Goal: Find contact information: Find contact information

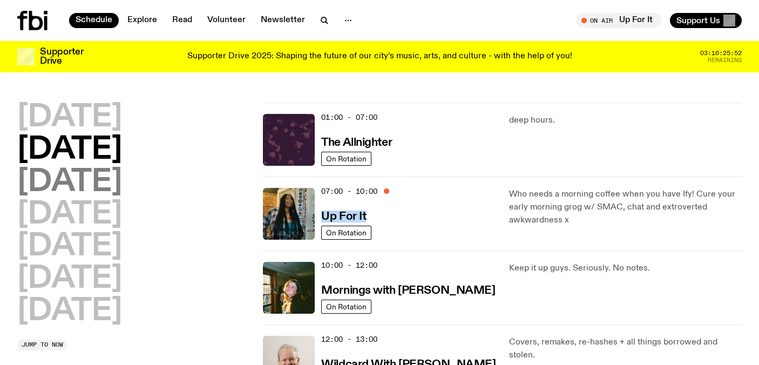
click at [109, 185] on h2 "Wednesday" at bounding box center [69, 182] width 105 height 30
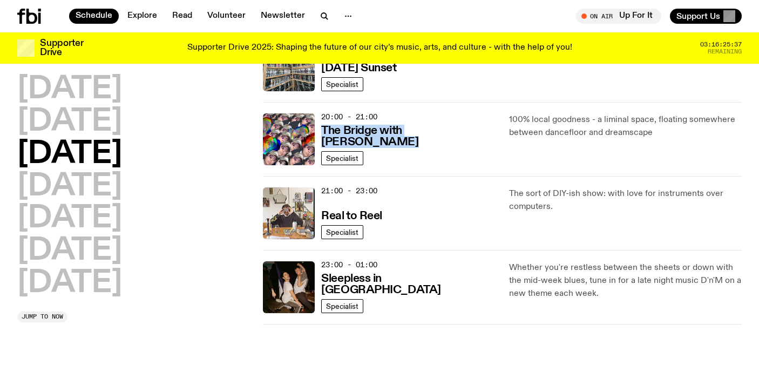
scroll to position [510, 0]
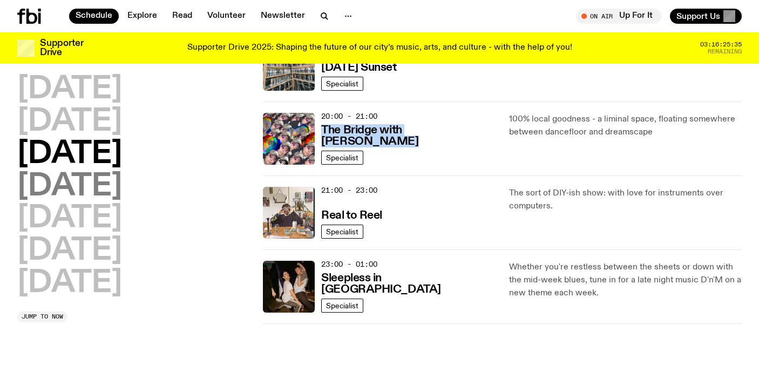
click at [93, 189] on h2 "Thursday" at bounding box center [69, 187] width 105 height 30
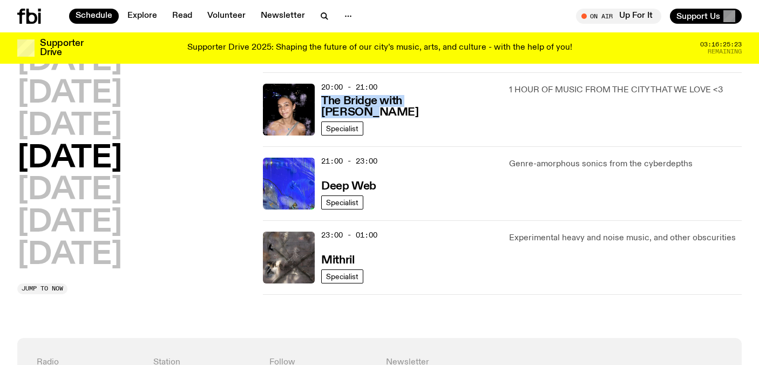
scroll to position [542, 0]
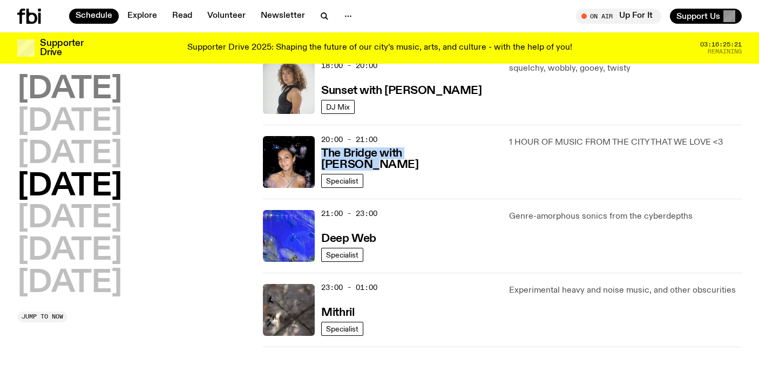
click at [104, 89] on h2 "Monday" at bounding box center [69, 90] width 105 height 30
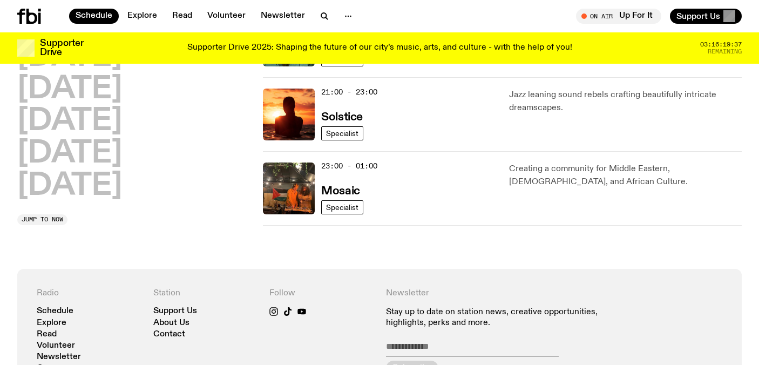
scroll to position [610, 0]
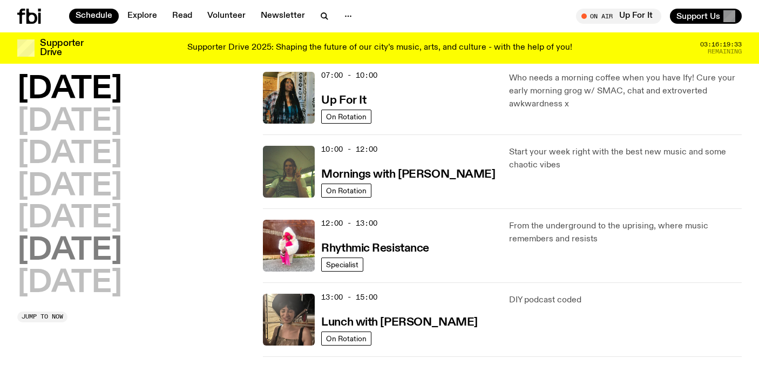
click at [97, 253] on h2 "Saturday" at bounding box center [69, 251] width 105 height 30
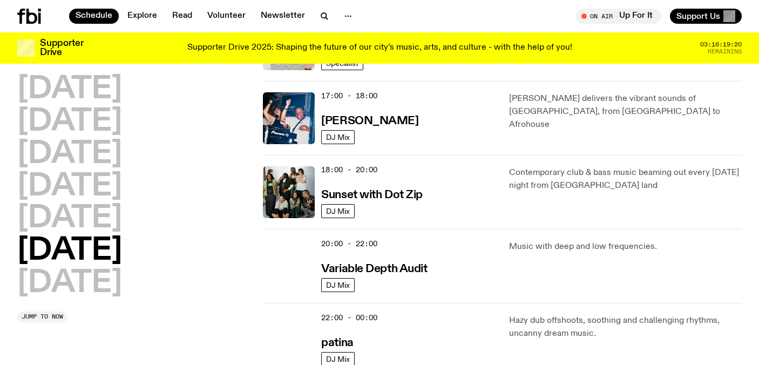
scroll to position [606, 0]
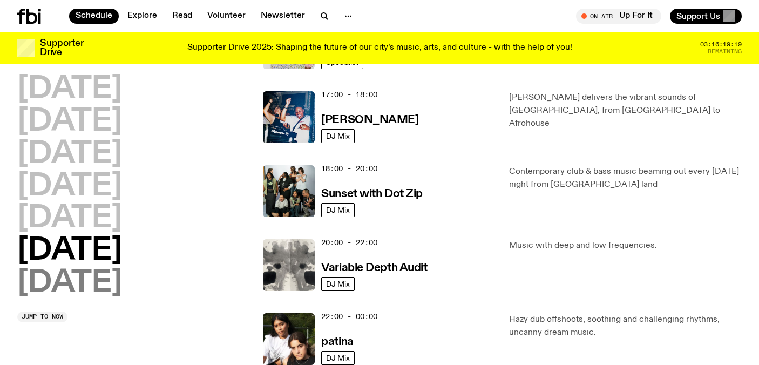
click at [76, 283] on h2 "Sunday" at bounding box center [69, 283] width 105 height 30
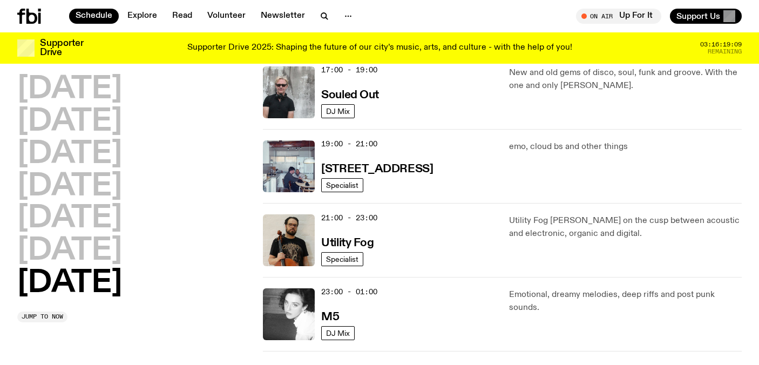
scroll to position [714, 0]
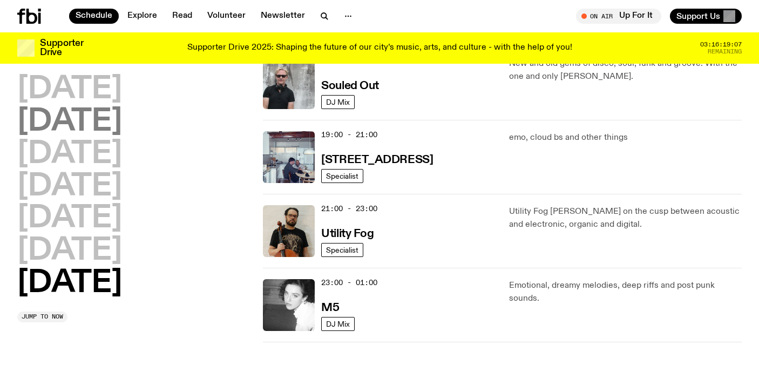
click at [87, 124] on h2 "Tuesday" at bounding box center [69, 122] width 105 height 30
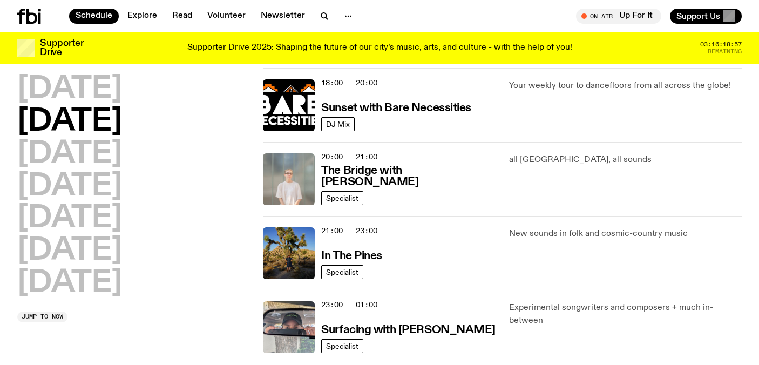
scroll to position [534, 0]
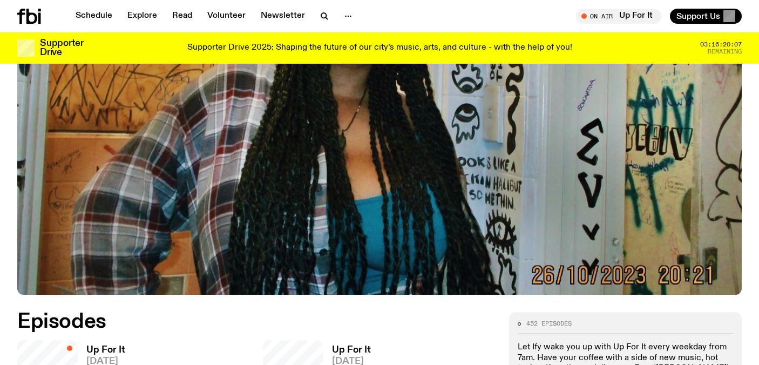
scroll to position [414, 0]
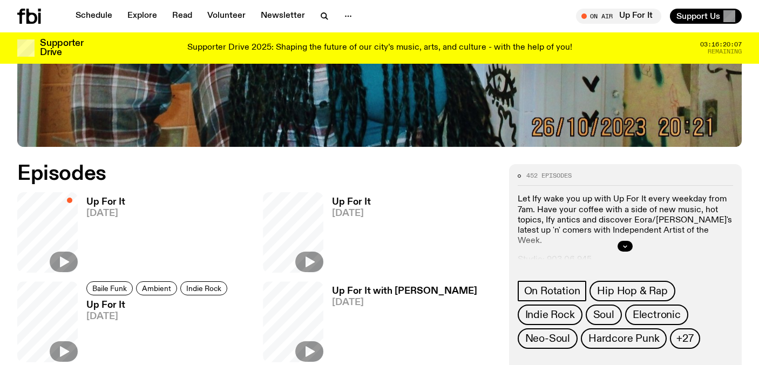
click at [623, 254] on div at bounding box center [625, 246] width 215 height 35
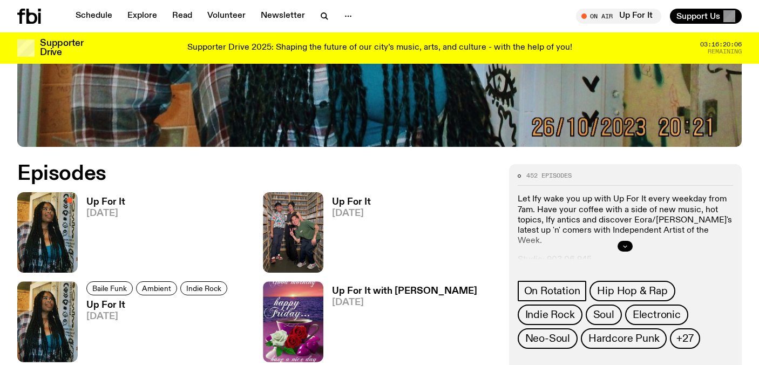
click at [624, 247] on icon "button" at bounding box center [625, 246] width 6 height 6
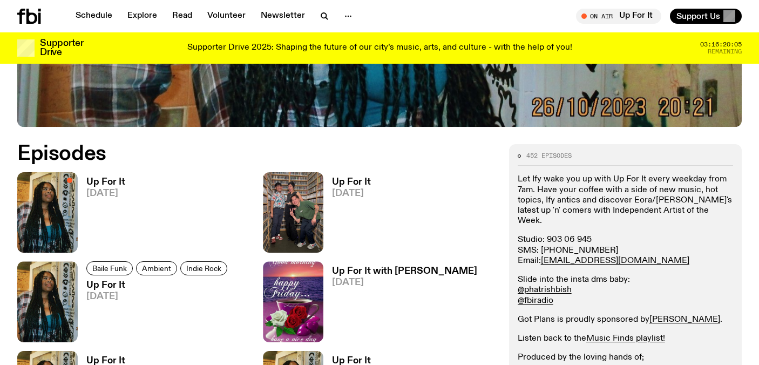
scroll to position [447, 0]
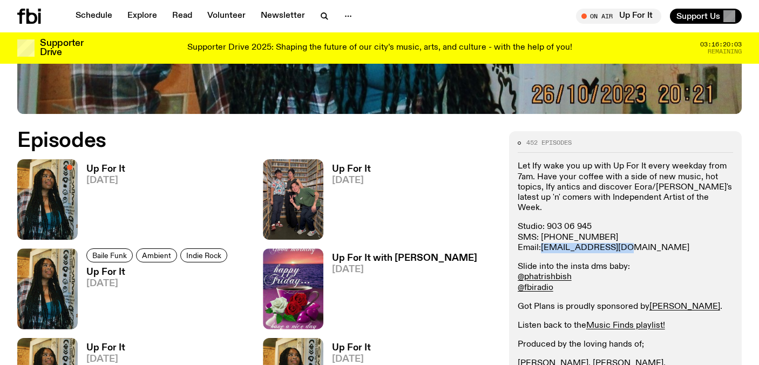
drag, startPoint x: 614, startPoint y: 236, endPoint x: 543, endPoint y: 239, distance: 71.9
click at [543, 239] on p "Studio: 903 06 945 SMS: 0435 123 945 Email: ify.o@fbiradio.com" at bounding box center [625, 237] width 215 height 31
copy link "ify.o@fbiradio.com"
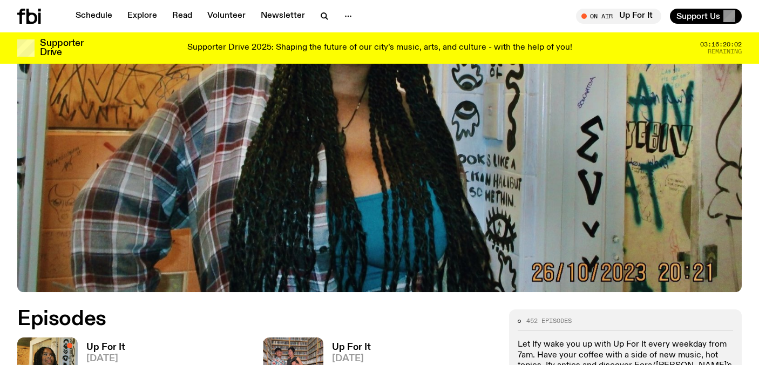
scroll to position [0, 0]
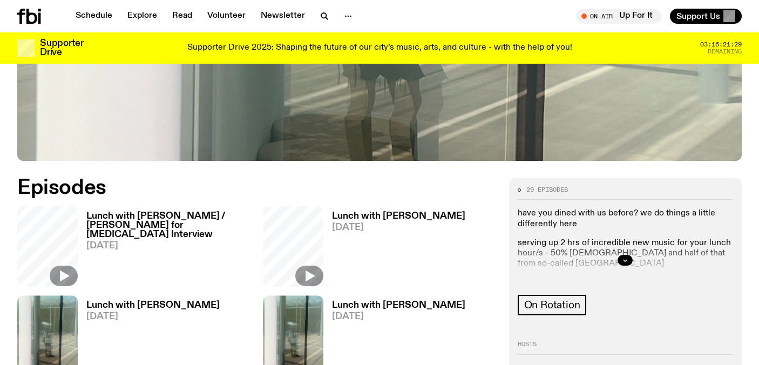
scroll to position [402, 0]
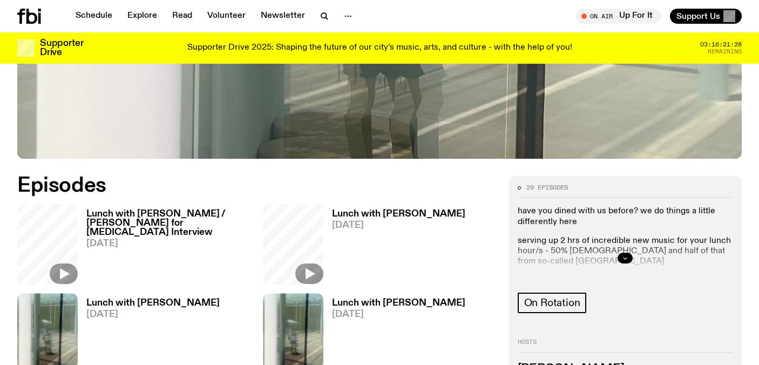
click at [623, 258] on icon "button" at bounding box center [625, 258] width 6 height 6
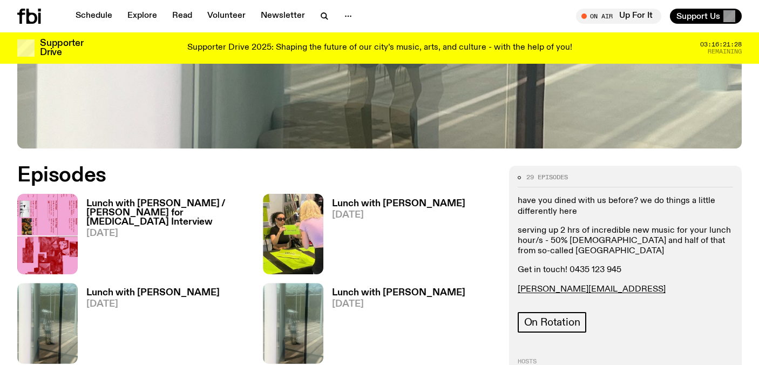
scroll to position [413, 0]
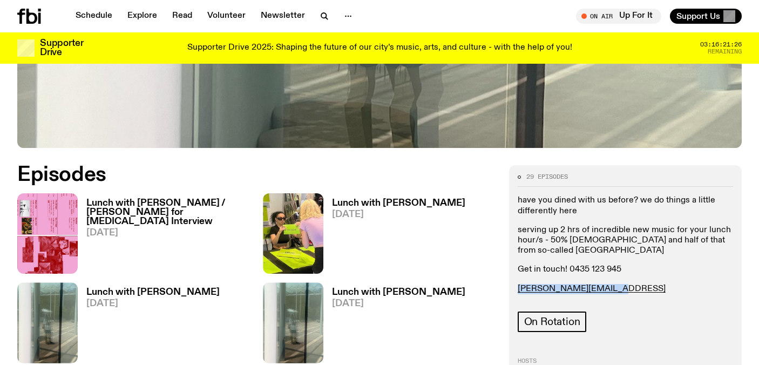
drag, startPoint x: 606, startPoint y: 288, endPoint x: 516, endPoint y: 289, distance: 90.2
click at [516, 289] on div "29 episodes have you dined with us before? we do things a little differently he…" at bounding box center [625, 287] width 233 height 244
copy link "louisa.c@fbiradio.com"
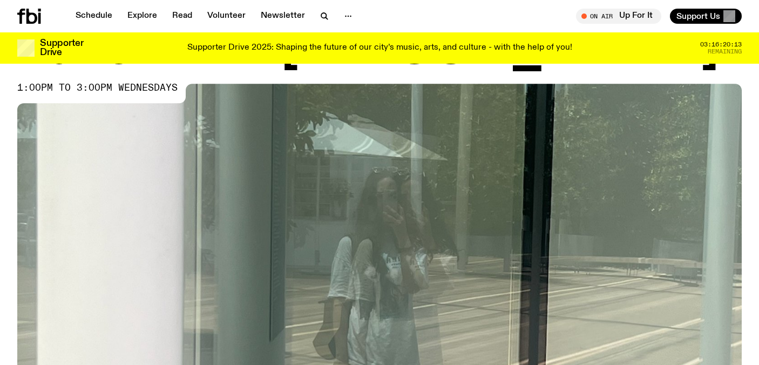
scroll to position [0, 0]
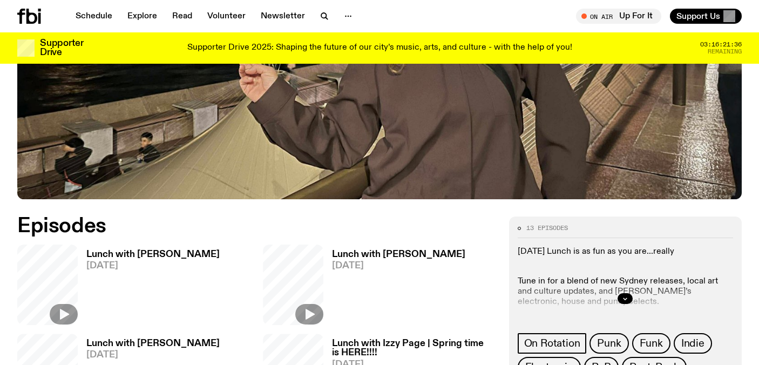
scroll to position [467, 0]
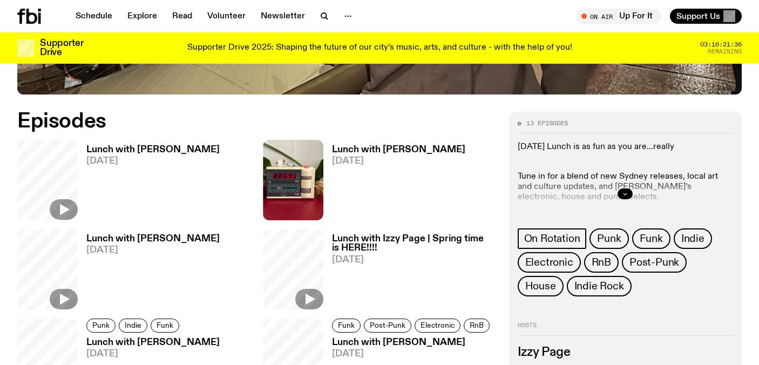
click at [623, 199] on button "button" at bounding box center [625, 193] width 15 height 11
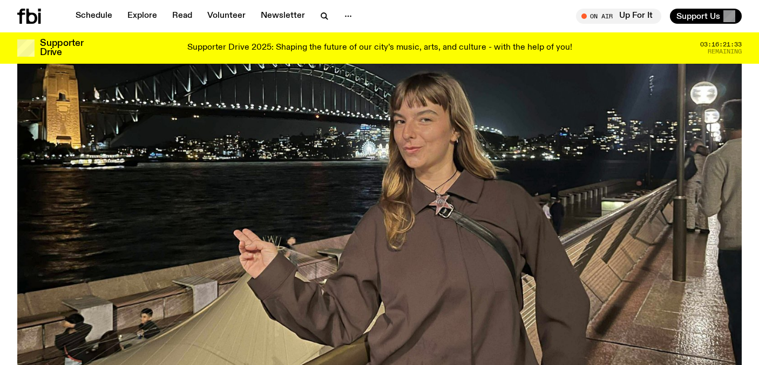
scroll to position [0, 0]
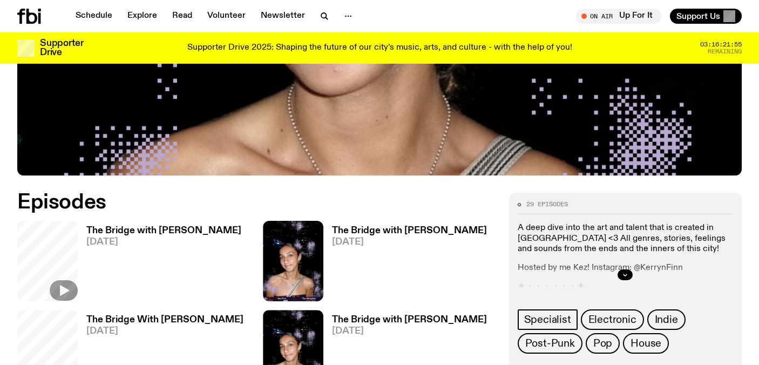
scroll to position [440, 0]
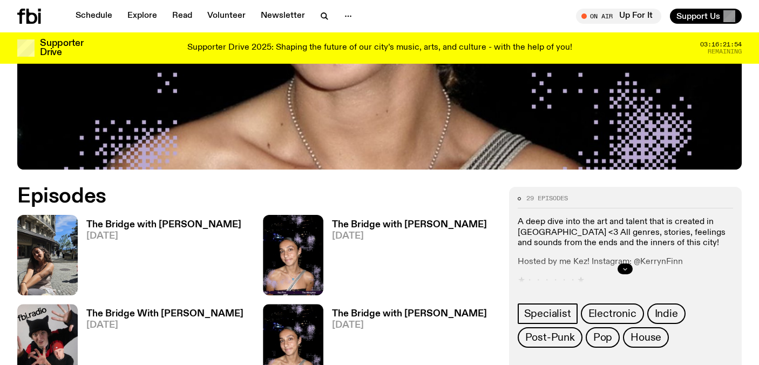
click at [625, 266] on icon "button" at bounding box center [625, 269] width 6 height 6
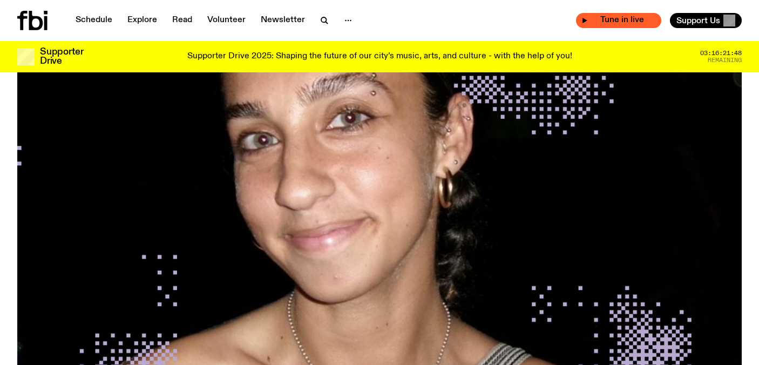
scroll to position [0, 0]
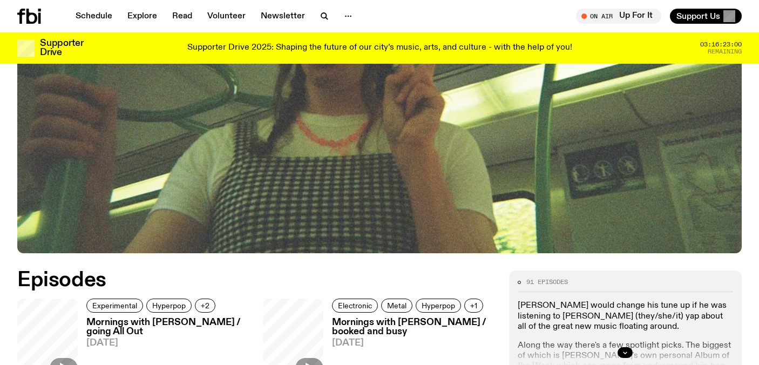
scroll to position [449, 0]
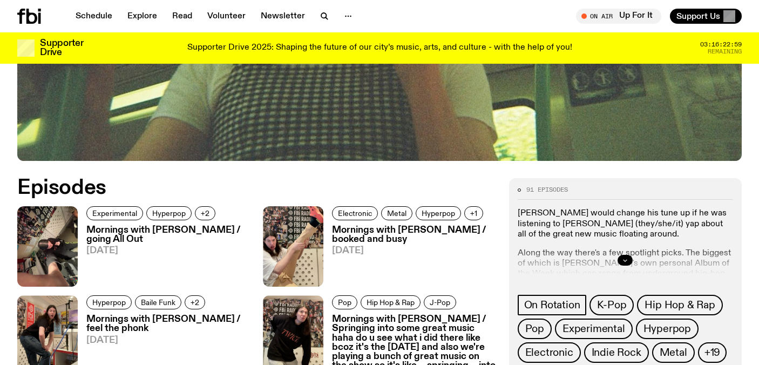
click at [625, 257] on icon "button" at bounding box center [625, 260] width 6 height 6
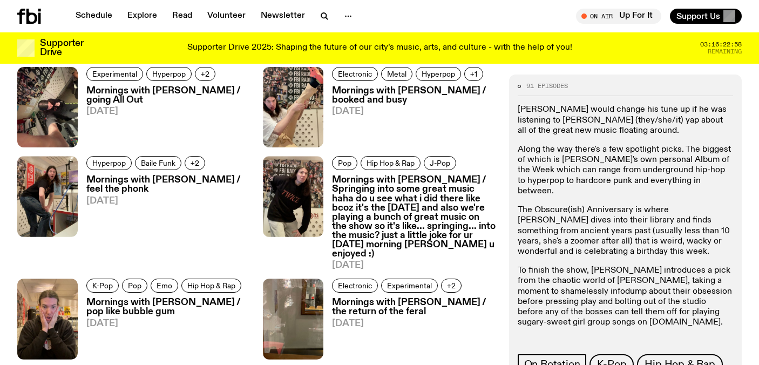
scroll to position [594, 0]
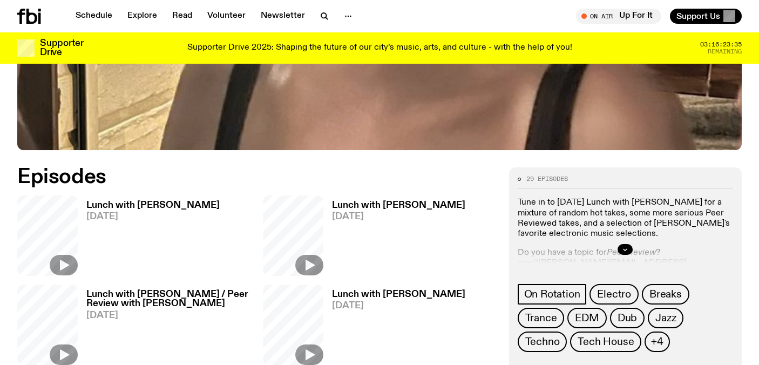
scroll to position [412, 0]
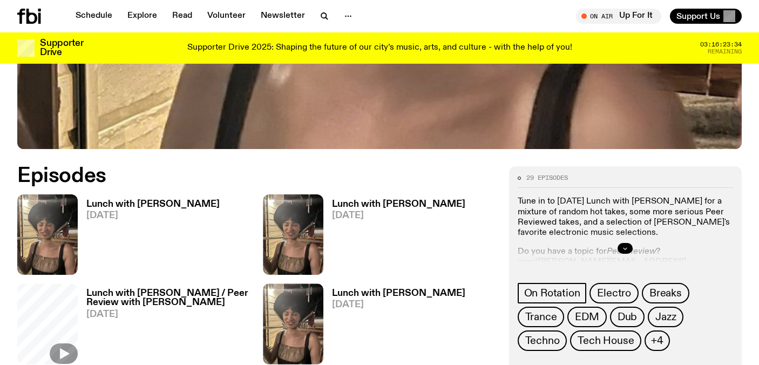
click at [623, 250] on icon "button" at bounding box center [625, 248] width 6 height 6
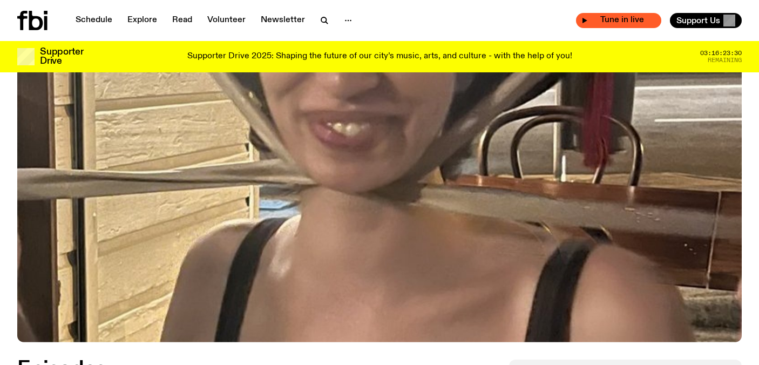
scroll to position [0, 0]
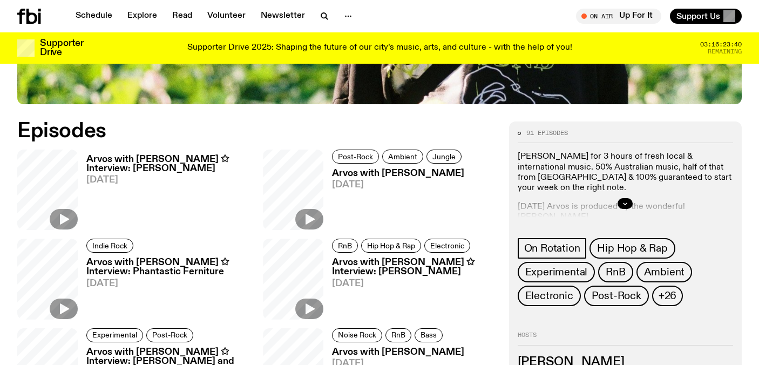
scroll to position [495, 0]
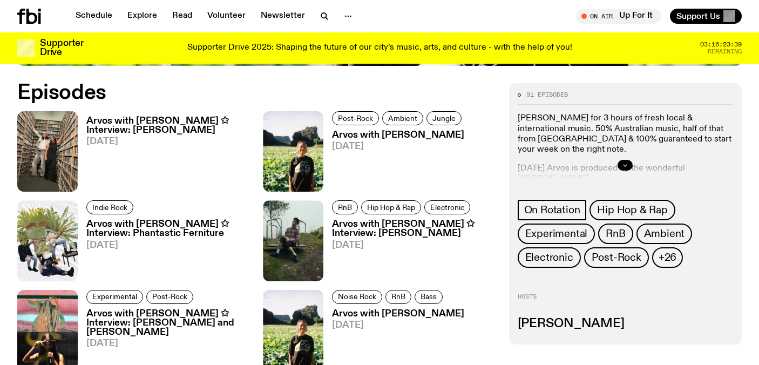
click at [623, 165] on icon "button" at bounding box center [625, 165] width 6 height 6
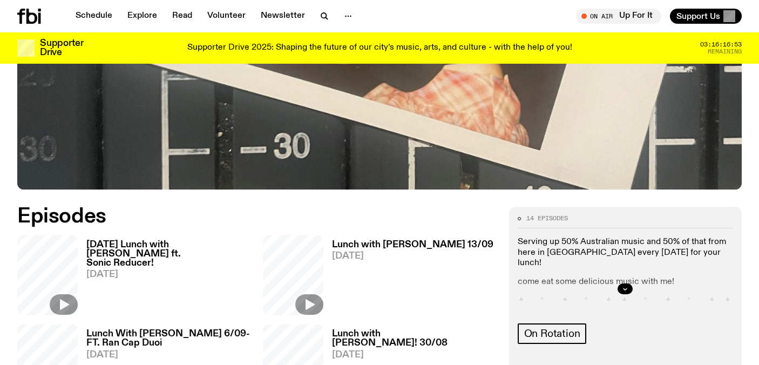
scroll to position [375, 0]
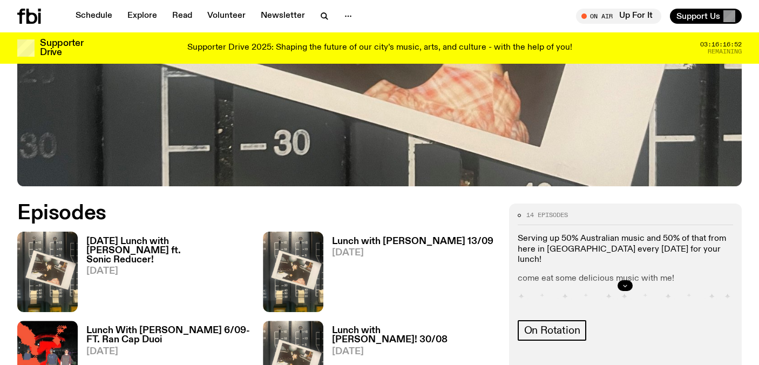
click at [623, 283] on icon "button" at bounding box center [625, 285] width 6 height 6
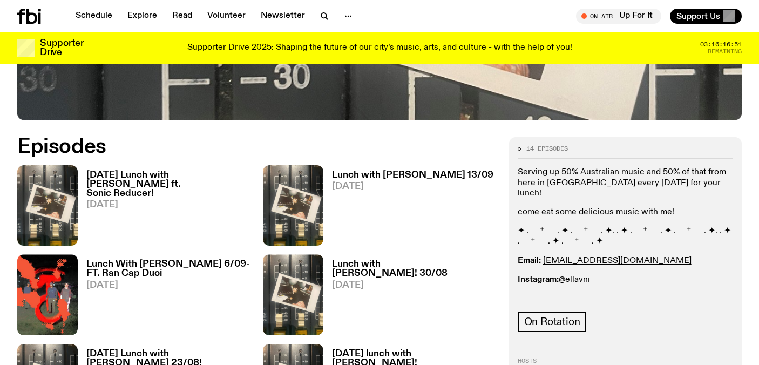
scroll to position [442, 0]
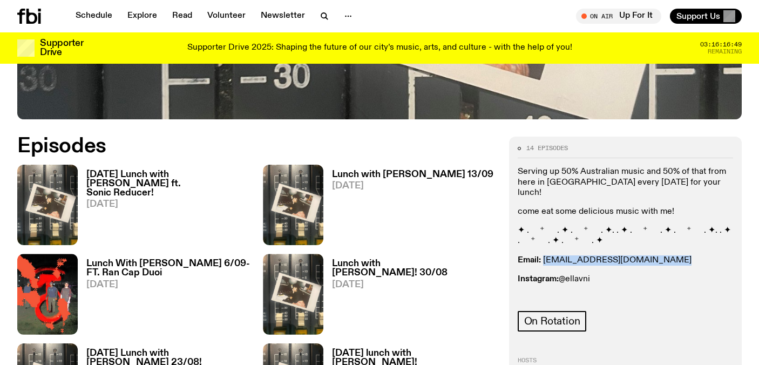
drag, startPoint x: 650, startPoint y: 255, endPoint x: 544, endPoint y: 252, distance: 105.4
click at [544, 252] on div "Serving up 50% Australian music and 50% of that from here in Sydney every Satur…" at bounding box center [625, 235] width 215 height 137
copy link "ellalouiseavni@gmail.com"
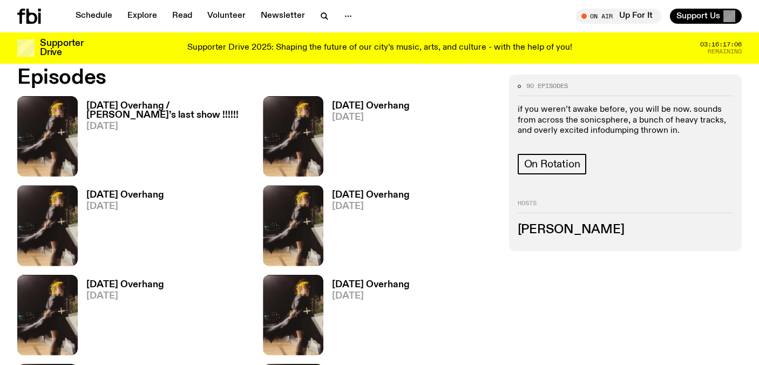
scroll to position [521, 0]
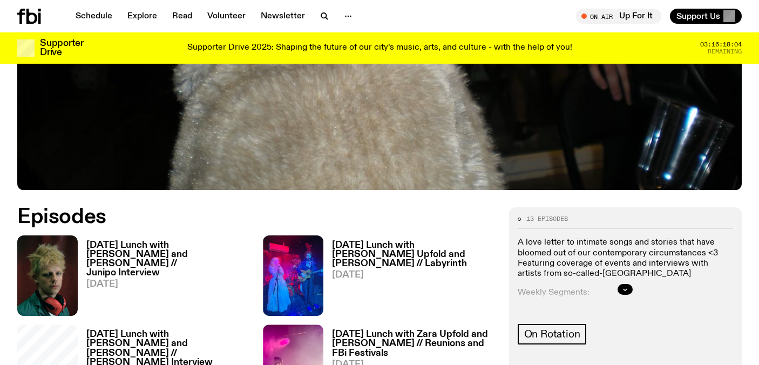
scroll to position [386, 0]
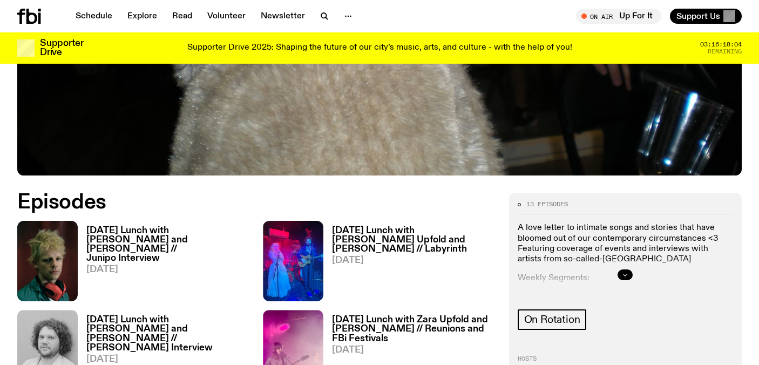
click at [625, 275] on icon "button" at bounding box center [626, 275] width 4 height 2
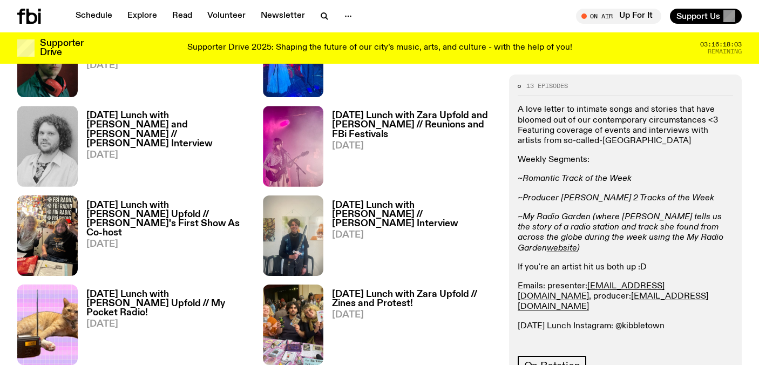
scroll to position [592, 0]
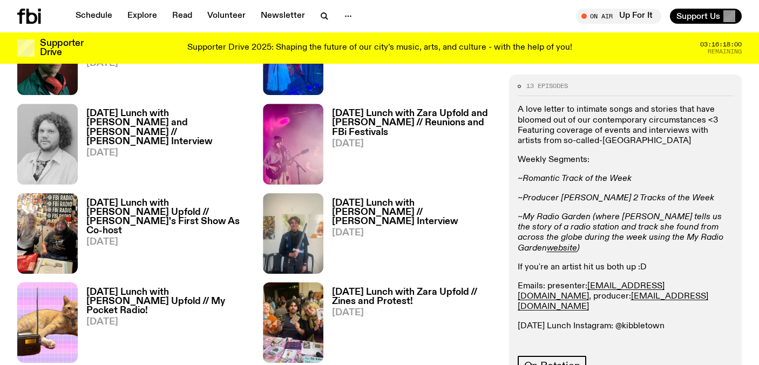
click at [616, 262] on p "If you're an artist hit us both up :D" at bounding box center [625, 267] width 215 height 10
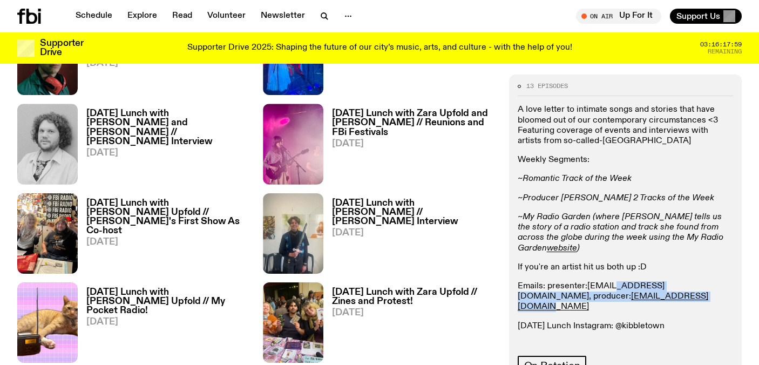
drag, startPoint x: 657, startPoint y: 282, endPoint x: 611, endPoint y: 276, distance: 46.7
click at [611, 281] on p "Emails: presenter: [EMAIL_ADDRESS][DOMAIN_NAME] , producer: [EMAIL_ADDRESS][DOM…" at bounding box center [625, 296] width 215 height 31
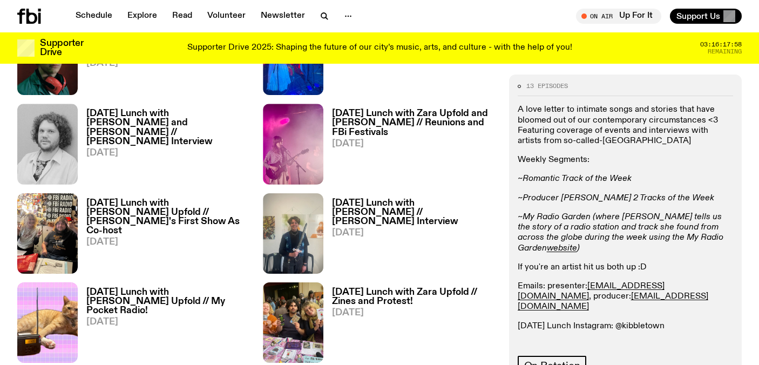
click at [626, 262] on p "If you're an artist hit us both up :D" at bounding box center [625, 267] width 215 height 10
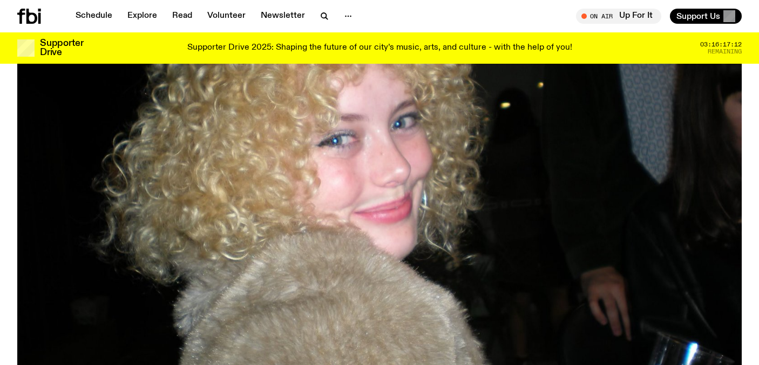
scroll to position [65, 0]
